Goal: Find specific page/section: Find specific page/section

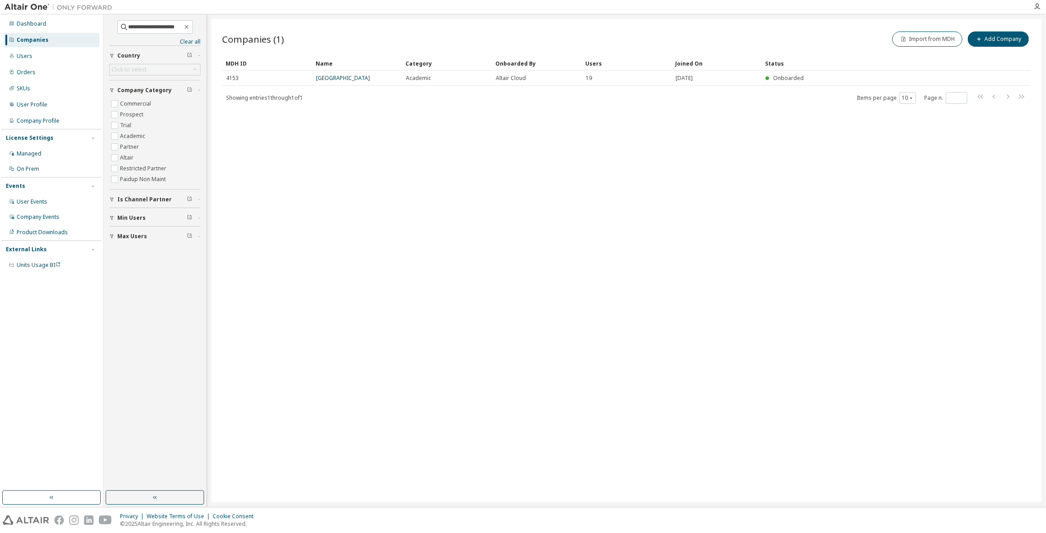
drag, startPoint x: 107, startPoint y: 367, endPoint x: 112, endPoint y: 365, distance: 6.0
click at [107, 367] on div "**********" at bounding box center [155, 253] width 100 height 474
